Goal: Information Seeking & Learning: Learn about a topic

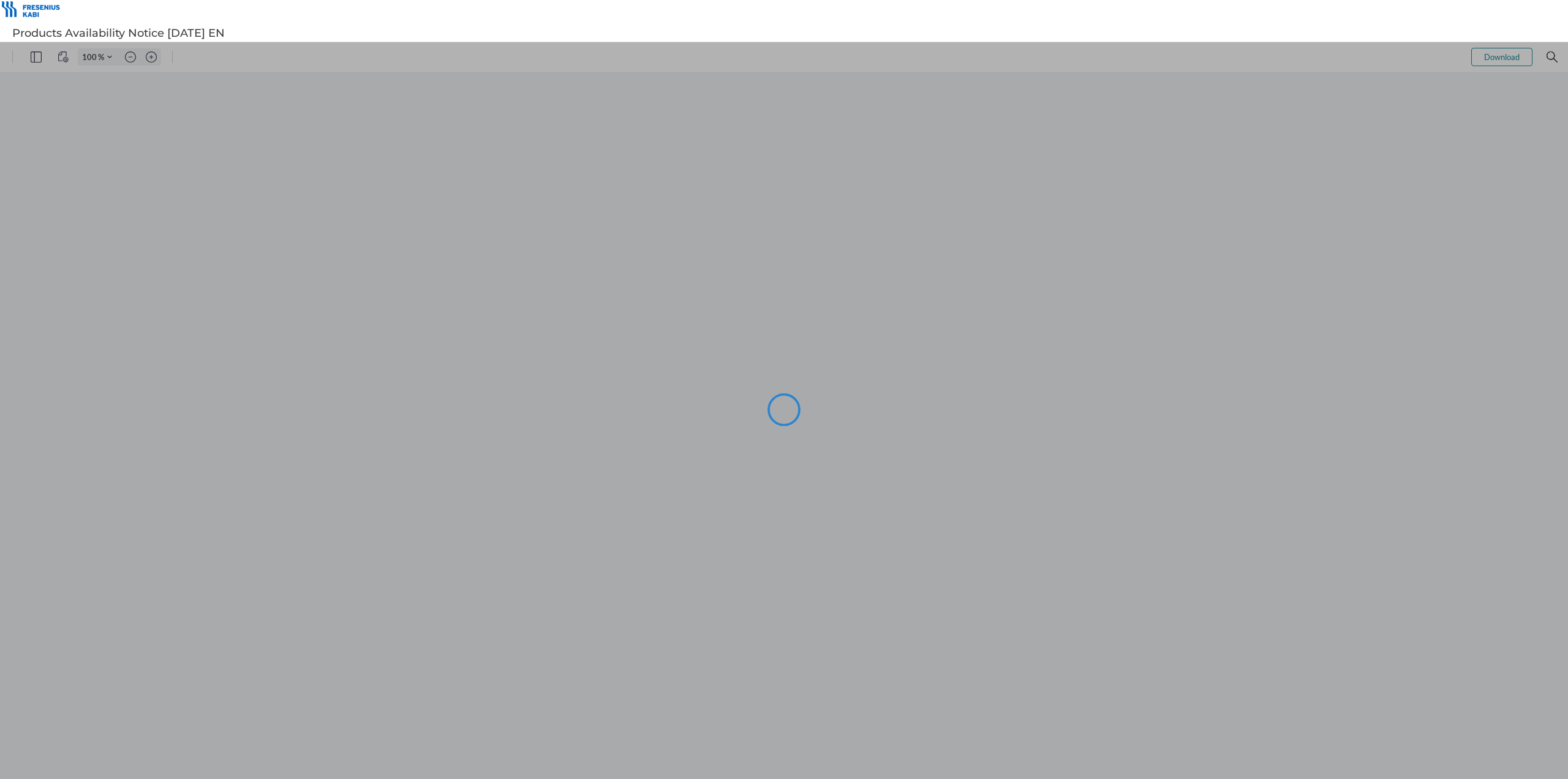
type input "144"
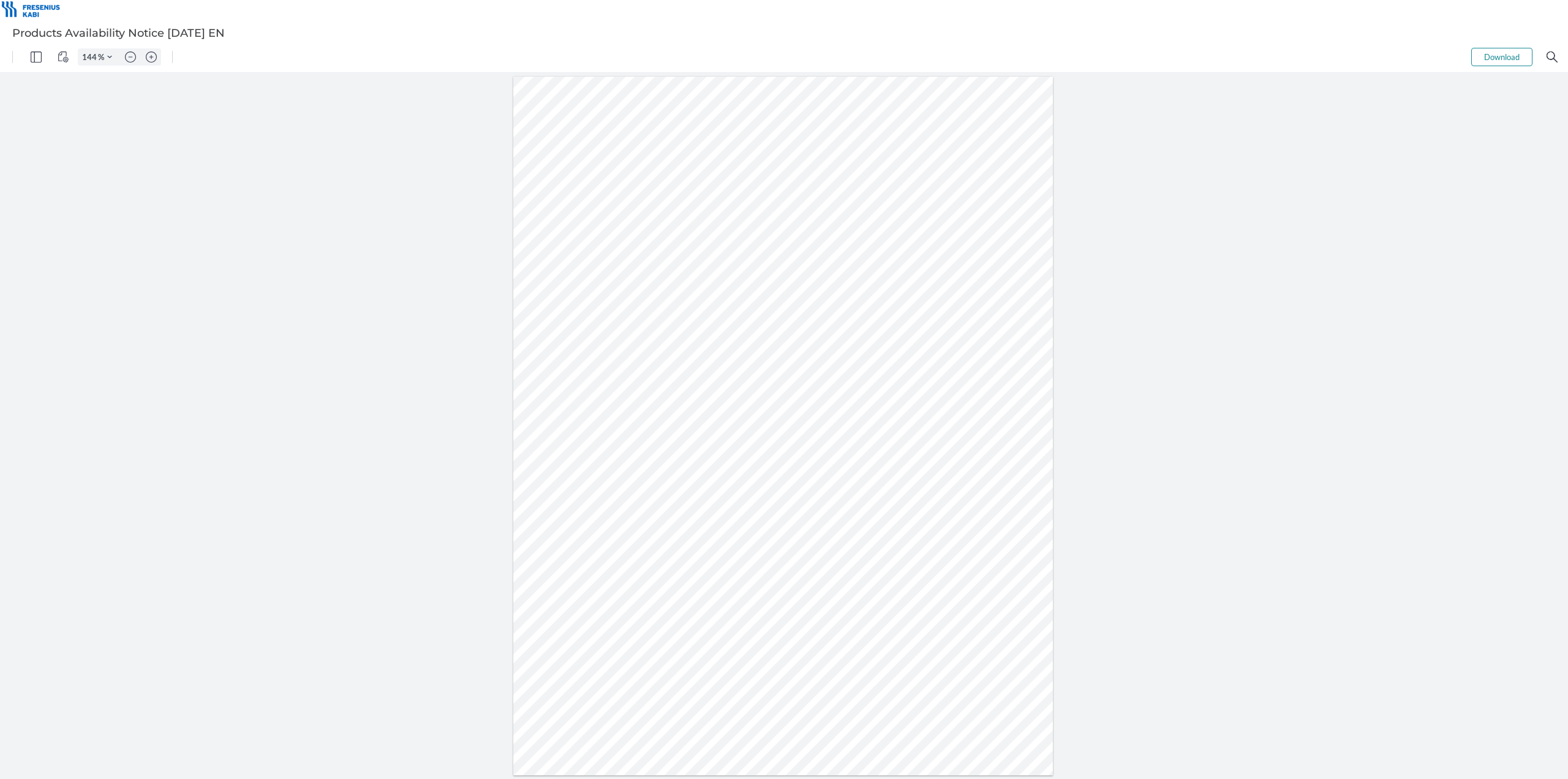
drag, startPoint x: 603, startPoint y: 426, endPoint x: 551, endPoint y: 430, distance: 52.2
click at [551, 430] on div at bounding box center [783, 426] width 539 height 699
drag, startPoint x: 603, startPoint y: 454, endPoint x: 555, endPoint y: 452, distance: 48.0
click at [555, 452] on div at bounding box center [783, 426] width 539 height 699
drag, startPoint x: 602, startPoint y: 481, endPoint x: 567, endPoint y: 480, distance: 35.0
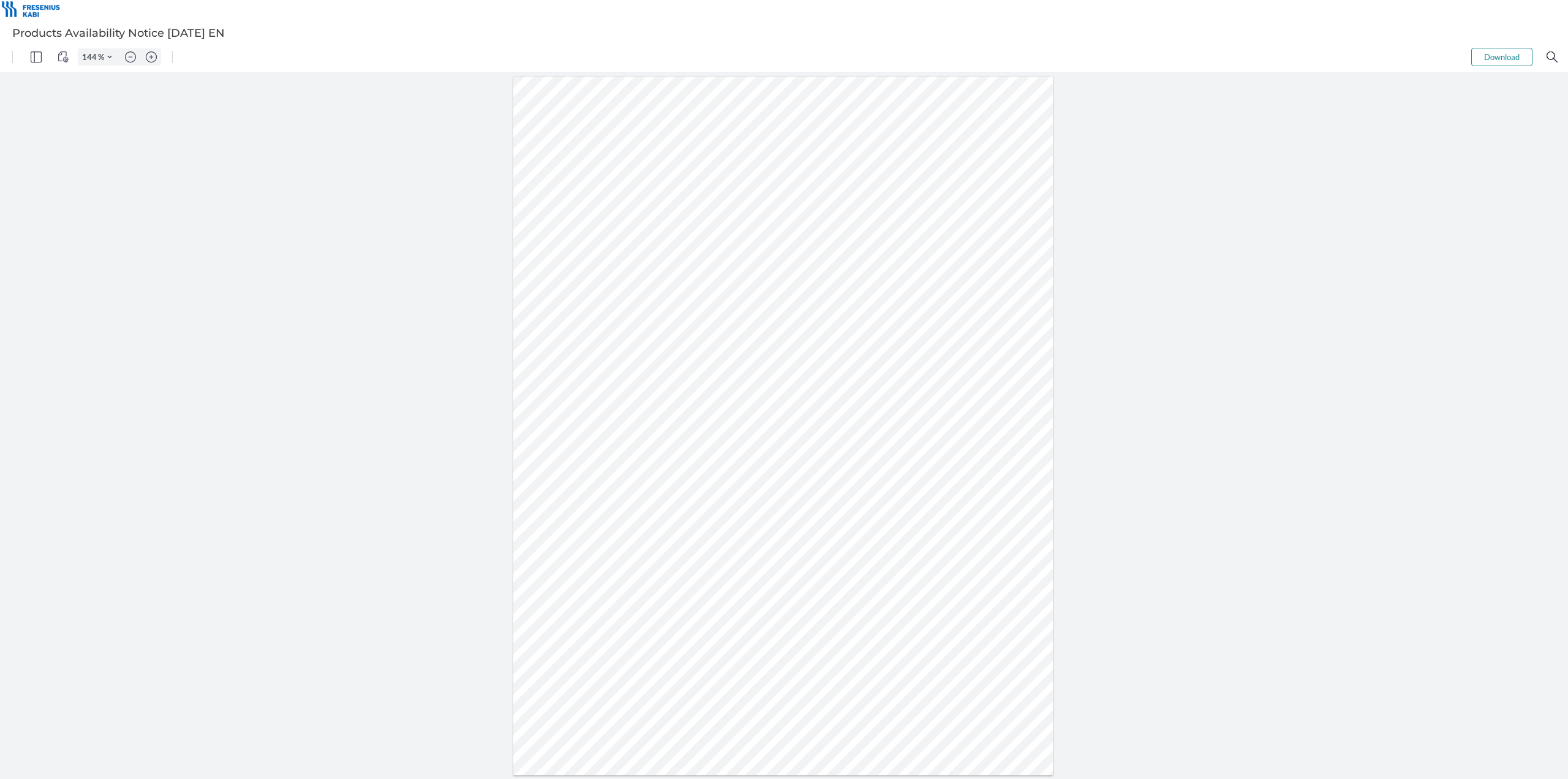
click at [567, 480] on div at bounding box center [783, 426] width 539 height 699
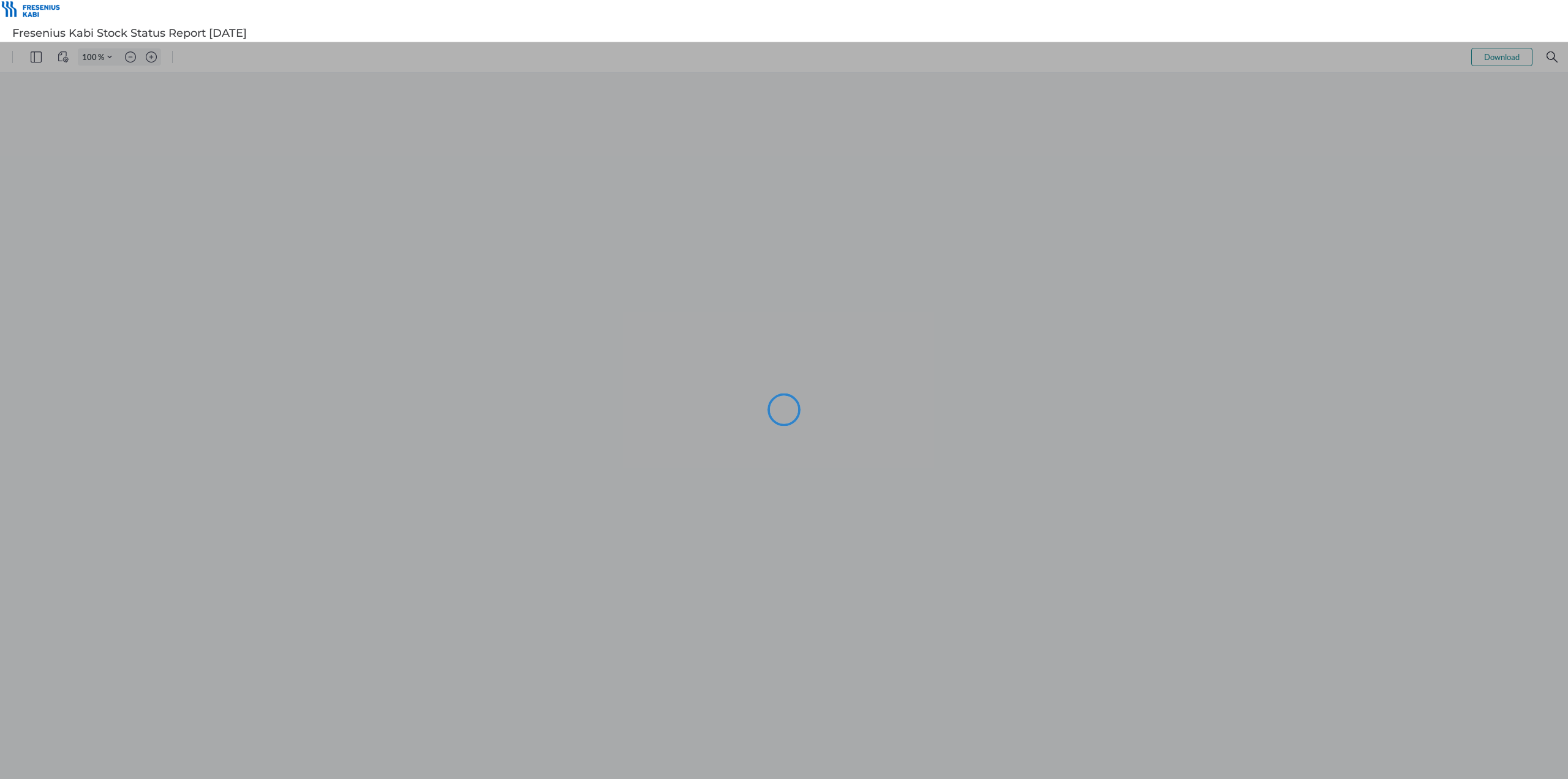
type input "134"
